Goal: Task Accomplishment & Management: Use online tool/utility

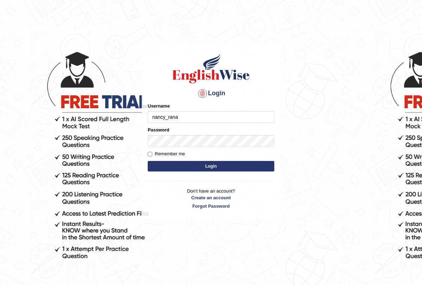
type input "nancy_rana"
click at [149, 155] on input "Remember me" at bounding box center [150, 154] width 5 height 5
checkbox input "true"
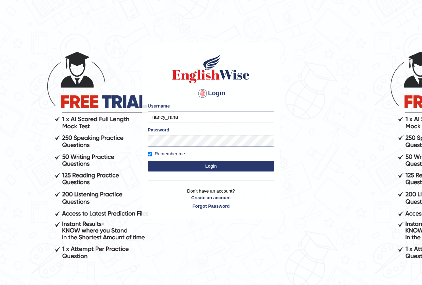
click at [183, 164] on button "Login" at bounding box center [211, 166] width 127 height 11
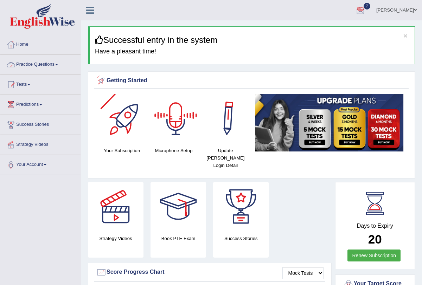
click at [48, 61] on link "Practice Questions" at bounding box center [40, 64] width 80 height 18
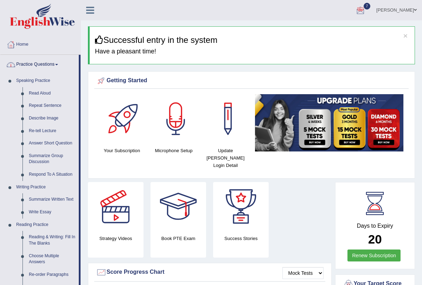
click at [63, 66] on link "Practice Questions" at bounding box center [39, 64] width 78 height 18
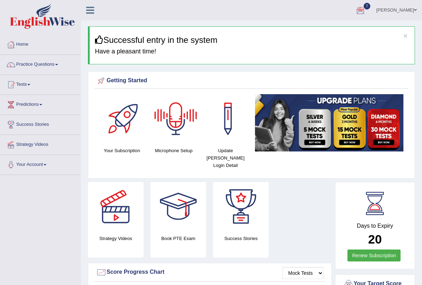
click at [178, 121] on div at bounding box center [175, 118] width 49 height 49
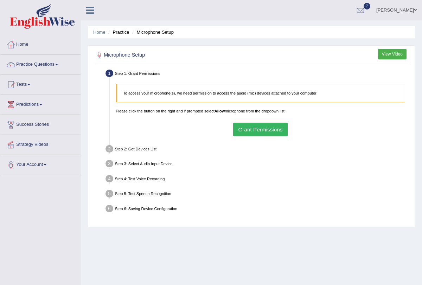
click at [244, 129] on button "Grant Permissions" at bounding box center [260, 130] width 55 height 14
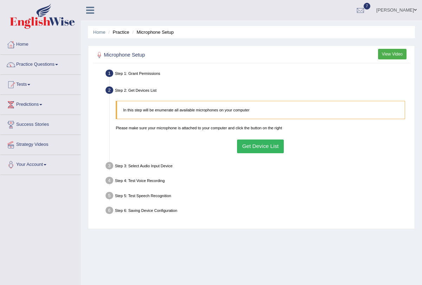
click at [254, 146] on button "Get Device List" at bounding box center [260, 147] width 47 height 14
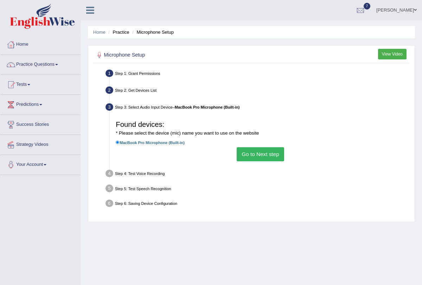
click at [269, 158] on button "Go to Next step" at bounding box center [261, 154] width 48 height 14
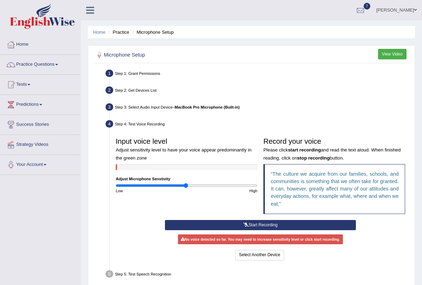
click at [251, 224] on button "Start Recording" at bounding box center [260, 225] width 191 height 10
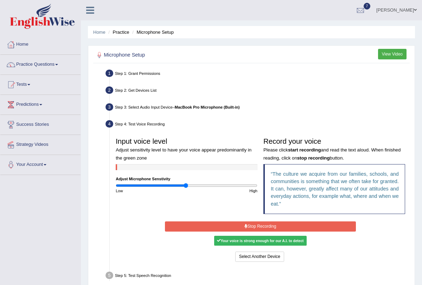
click at [251, 224] on button "Stop Recording" at bounding box center [260, 227] width 191 height 10
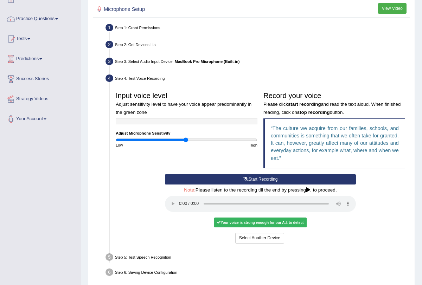
scroll to position [48, 0]
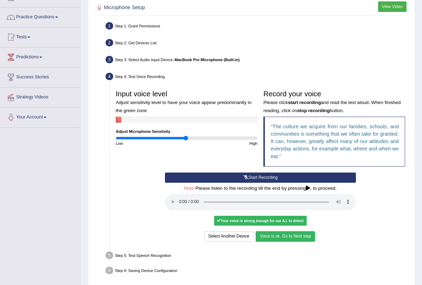
click at [286, 236] on button "Voice is ok. Go to Next step" at bounding box center [285, 237] width 59 height 10
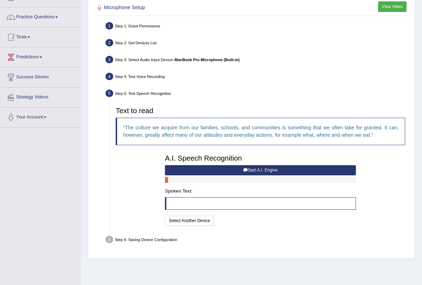
click at [258, 171] on button "Start A.I. Engine" at bounding box center [260, 170] width 191 height 10
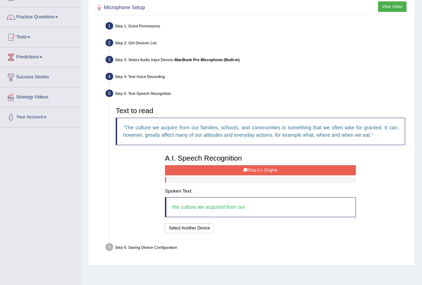
click at [256, 171] on button "Stop A.I. Engine" at bounding box center [260, 170] width 191 height 10
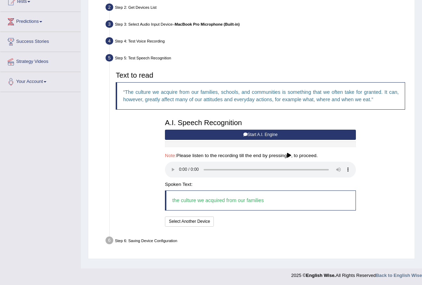
scroll to position [84, 0]
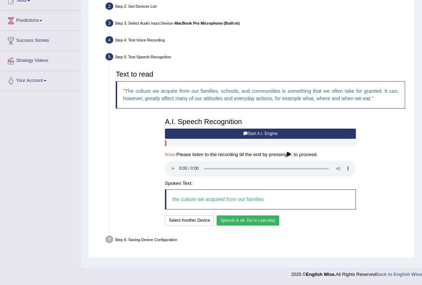
click at [240, 222] on button "Speech is ok. Go to Last step" at bounding box center [248, 221] width 63 height 10
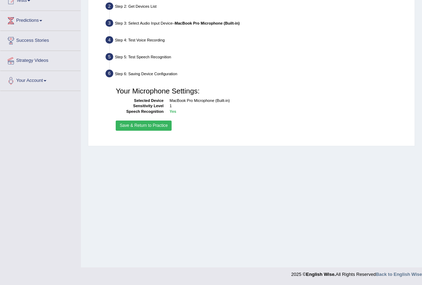
click at [150, 124] on button "Save & Return to Practice" at bounding box center [144, 126] width 56 height 10
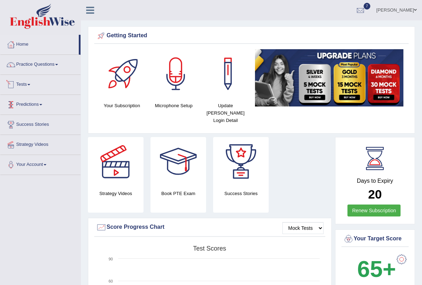
click at [29, 86] on link "Tests" at bounding box center [40, 84] width 80 height 18
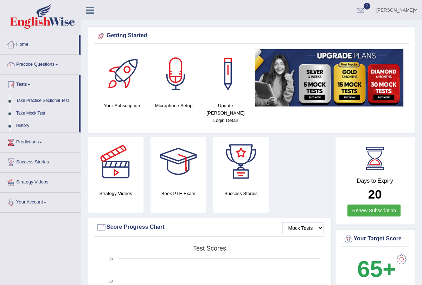
click at [24, 114] on link "Take Mock Test" at bounding box center [46, 113] width 66 height 13
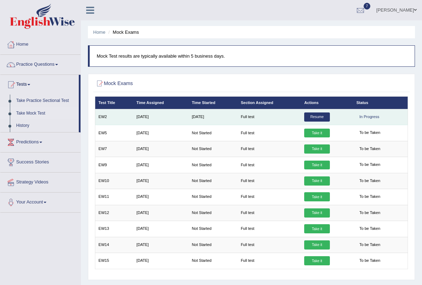
click at [321, 115] on link "Resume" at bounding box center [316, 117] width 25 height 9
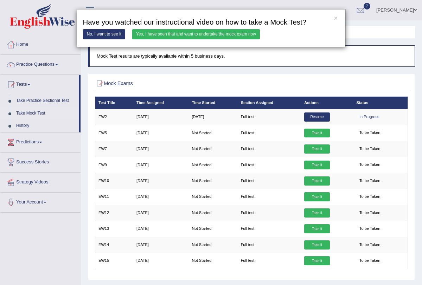
click at [205, 33] on link "Yes, I have seen that and want to undertake the mock exam now" at bounding box center [196, 34] width 128 height 10
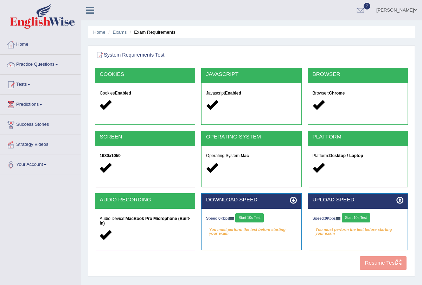
click at [251, 221] on button "Start 10s Test" at bounding box center [249, 218] width 29 height 9
click at [361, 219] on button "Start 10s Test" at bounding box center [356, 218] width 29 height 9
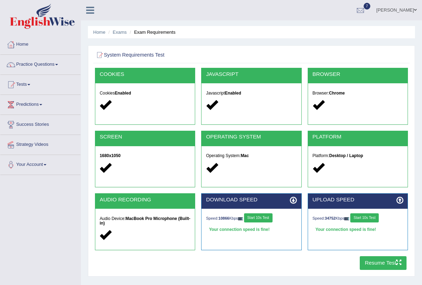
click at [377, 265] on button "Resume Test" at bounding box center [383, 264] width 47 height 14
